Goal: Find contact information: Find contact information

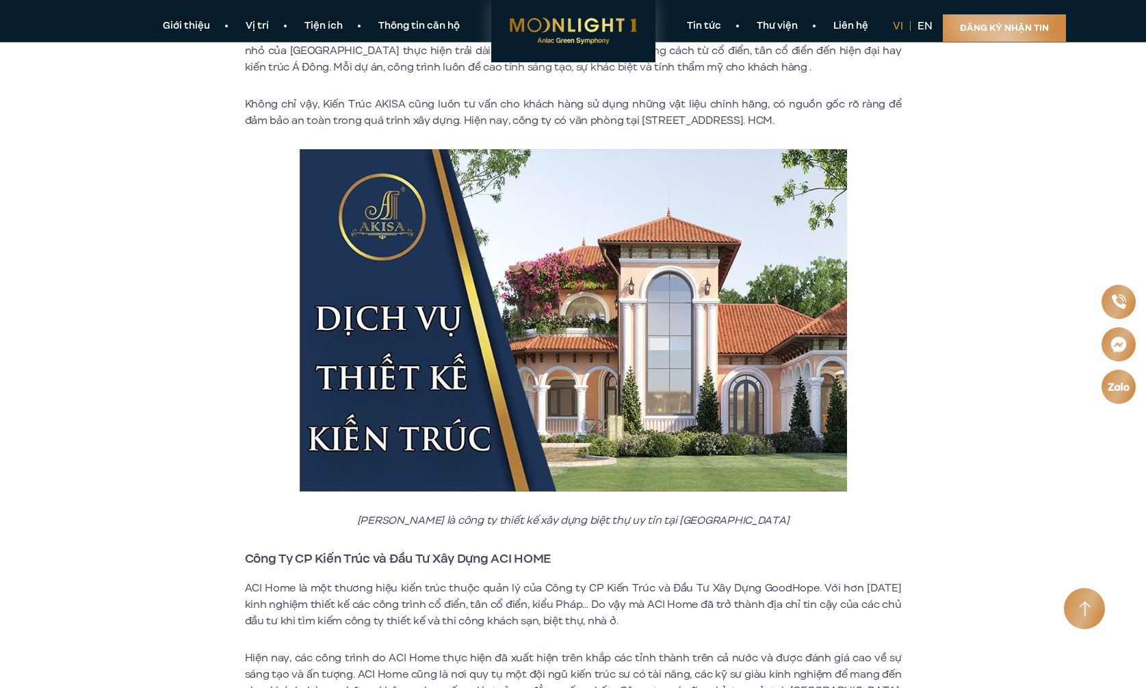
scroll to position [3462, 0]
click at [866, 23] on link "Liên hệ" at bounding box center [851, 26] width 70 height 14
click at [838, 28] on link "Liên hệ" at bounding box center [851, 26] width 70 height 14
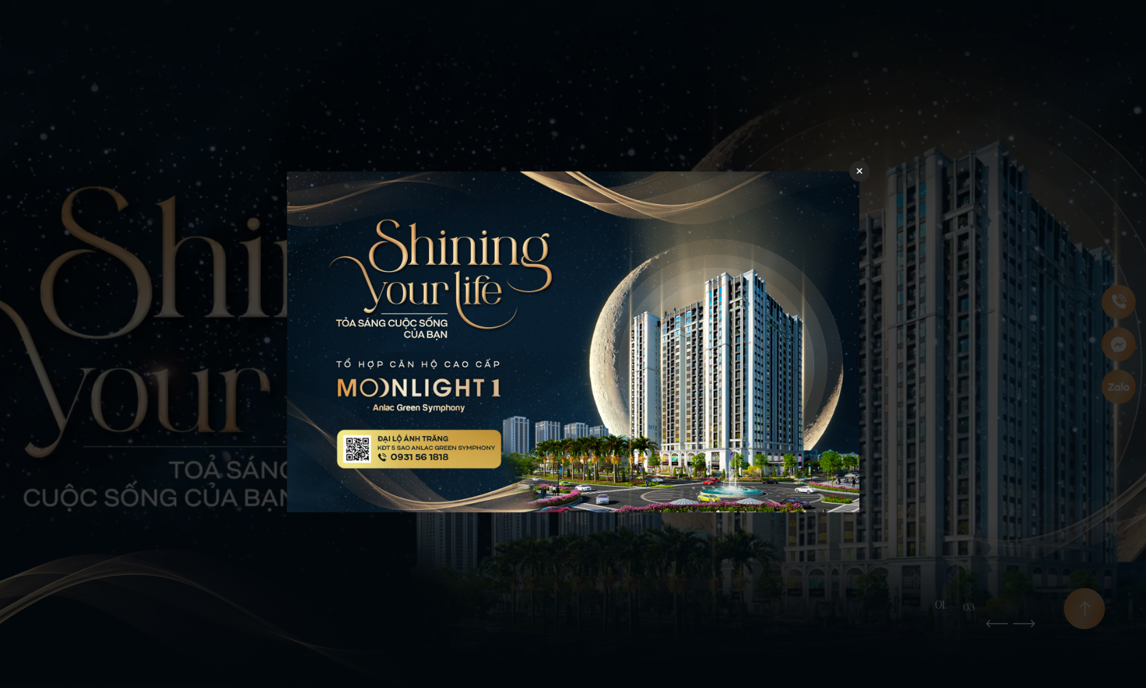
scroll to position [6037, 0]
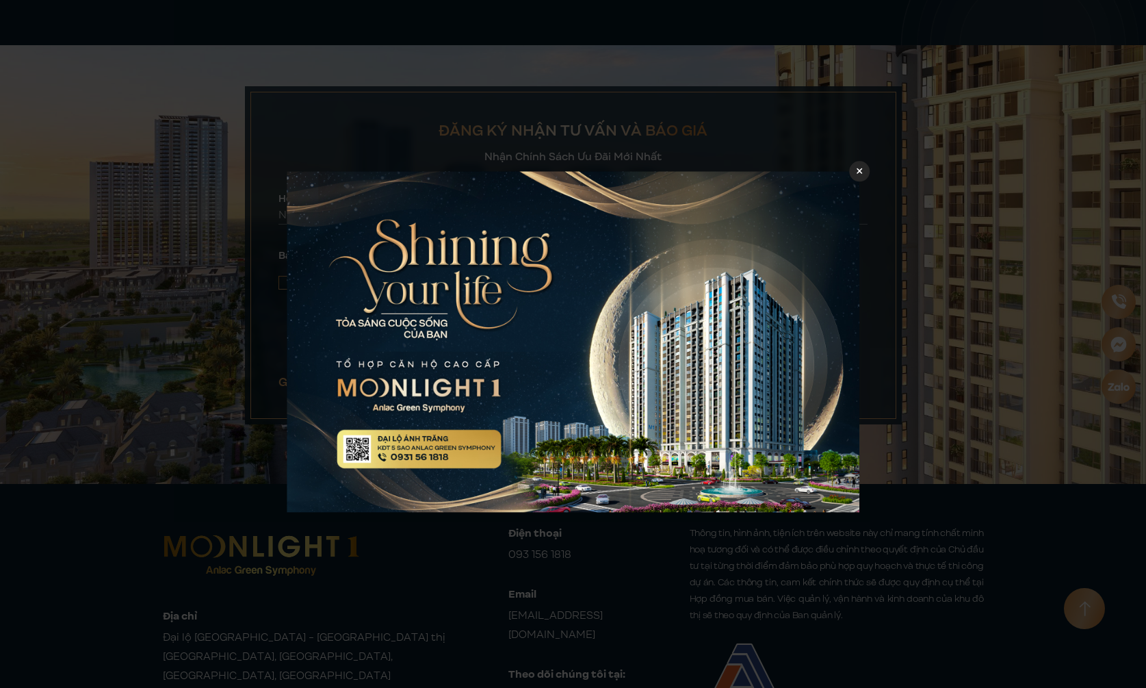
click at [860, 170] on icon at bounding box center [860, 171] width 6 height 10
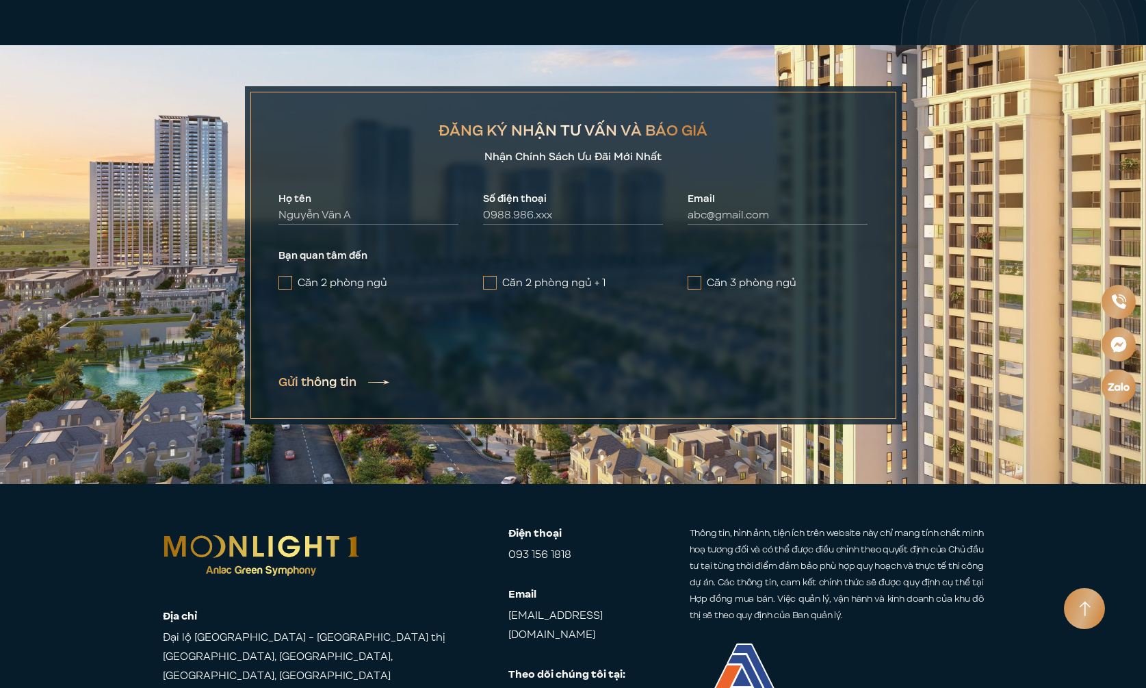
click at [1114, 203] on img at bounding box center [573, 264] width 1146 height 439
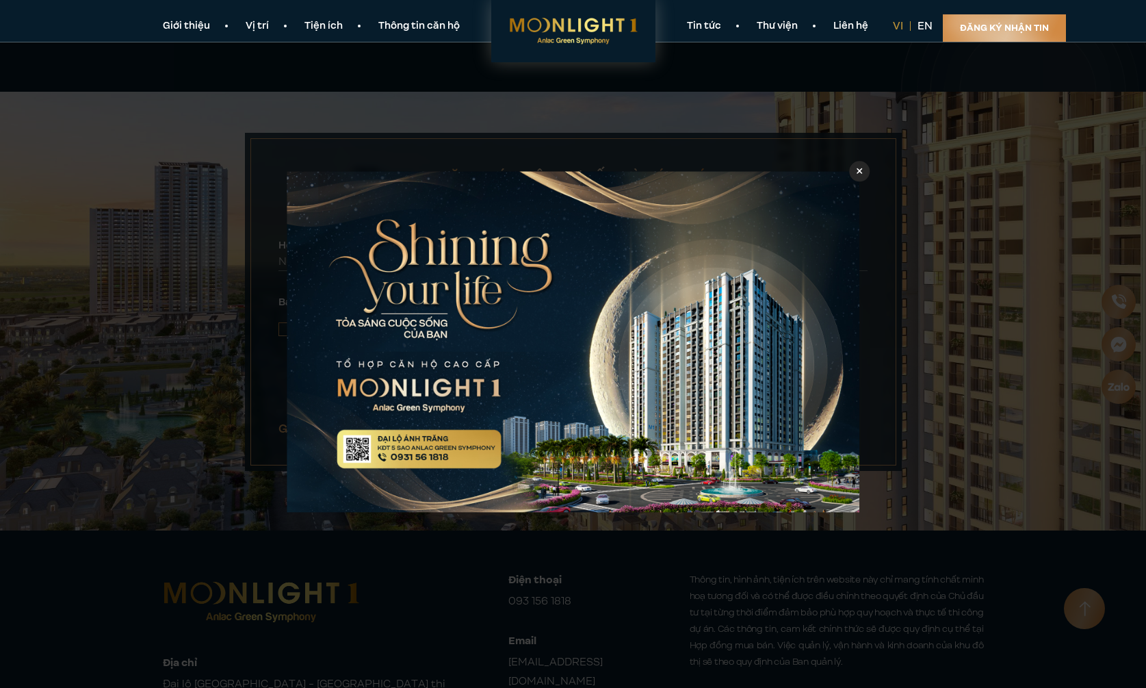
scroll to position [5989, 0]
click at [860, 171] on icon at bounding box center [860, 171] width 6 height 6
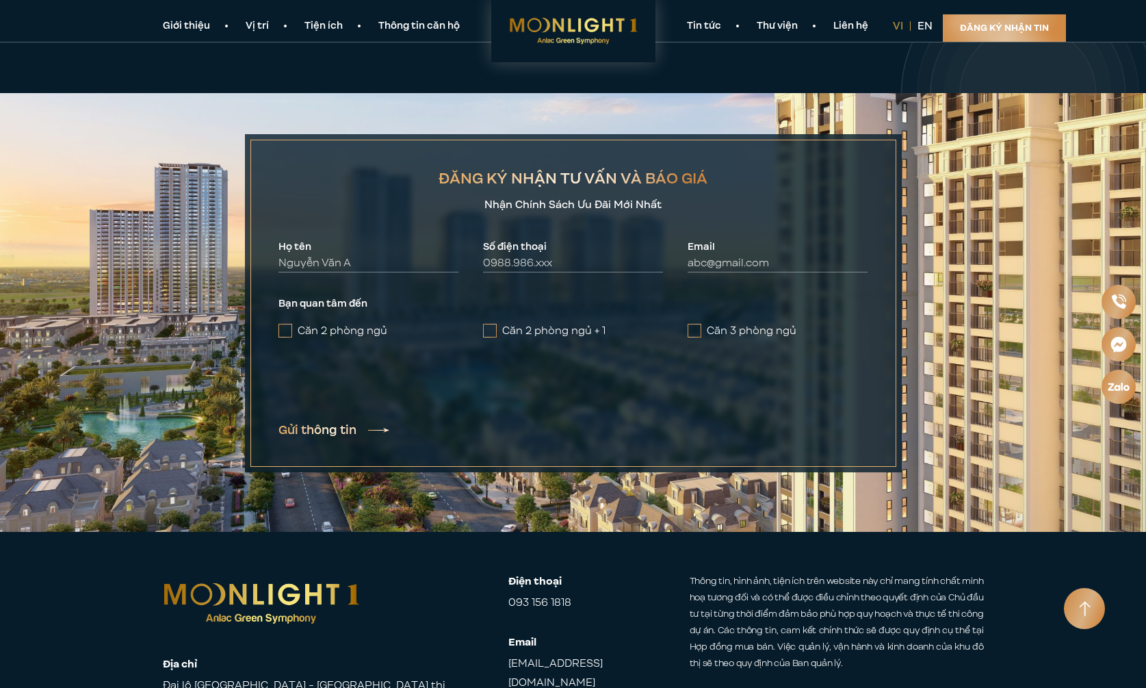
click at [1104, 242] on img at bounding box center [573, 312] width 1146 height 439
